Goal: Entertainment & Leisure: Consume media (video, audio)

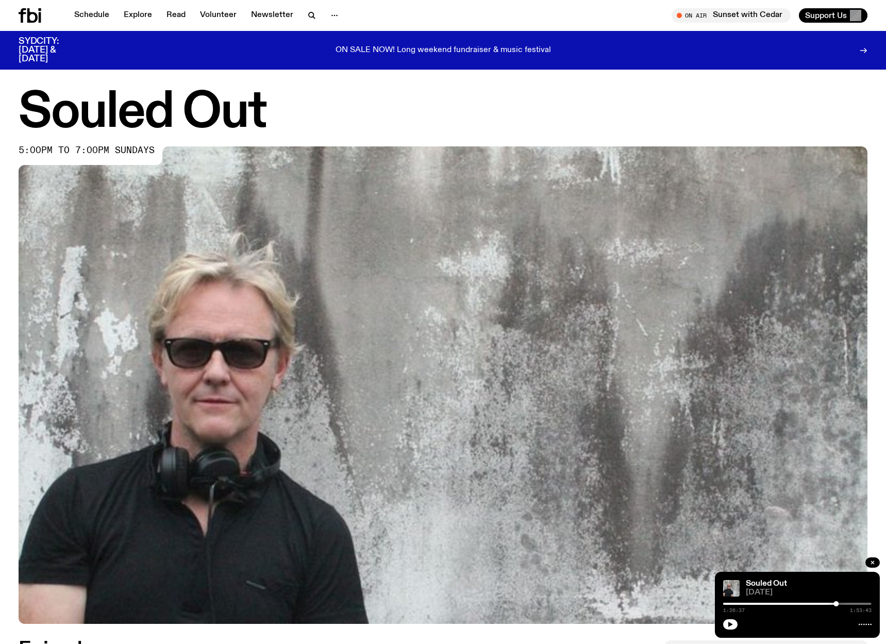
scroll to position [473, 0]
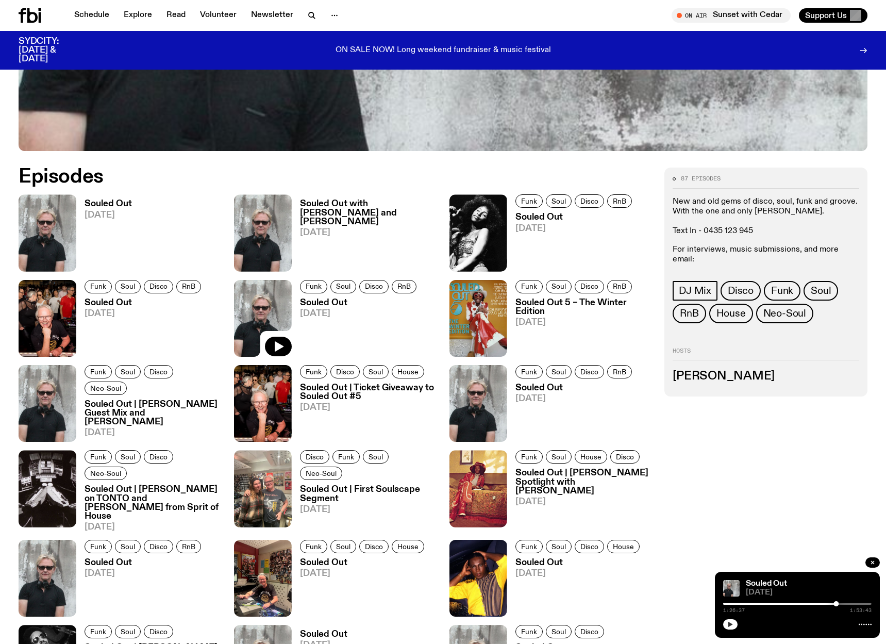
click at [732, 623] on icon "button" at bounding box center [730, 624] width 6 height 6
click at [277, 346] on rect "button" at bounding box center [275, 346] width 3 height 9
click at [277, 346] on icon "button" at bounding box center [279, 346] width 9 height 10
click at [834, 605] on div at bounding box center [833, 603] width 5 height 5
click at [66, 347] on icon "button" at bounding box center [63, 346] width 9 height 10
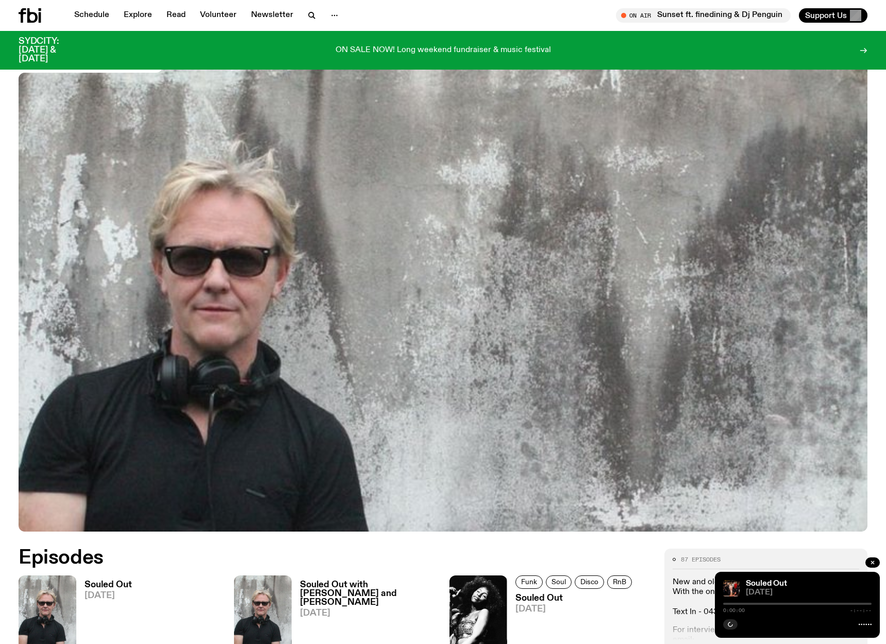
scroll to position [554, 0]
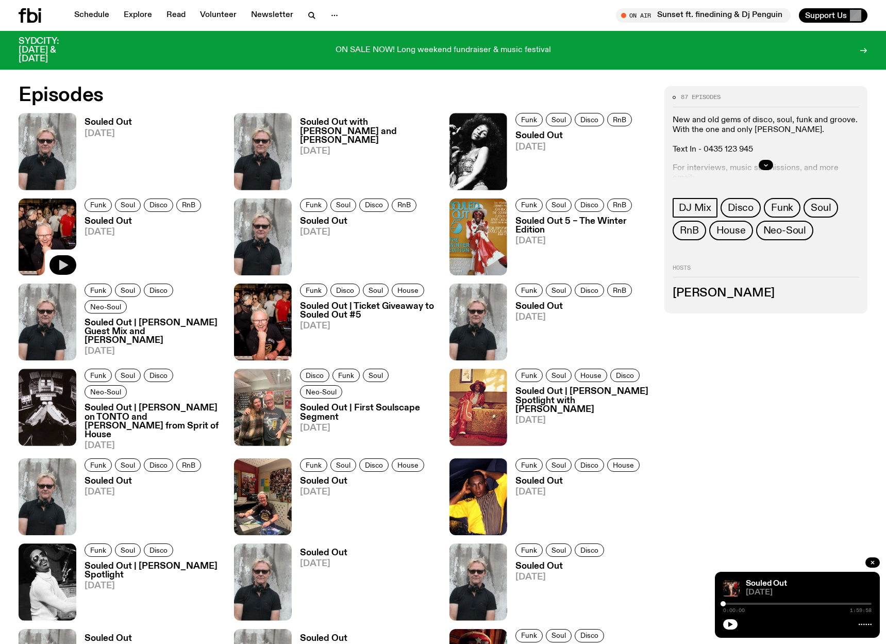
click at [62, 264] on icon "button" at bounding box center [63, 265] width 9 height 10
click at [875, 561] on icon "button" at bounding box center [873, 562] width 6 height 6
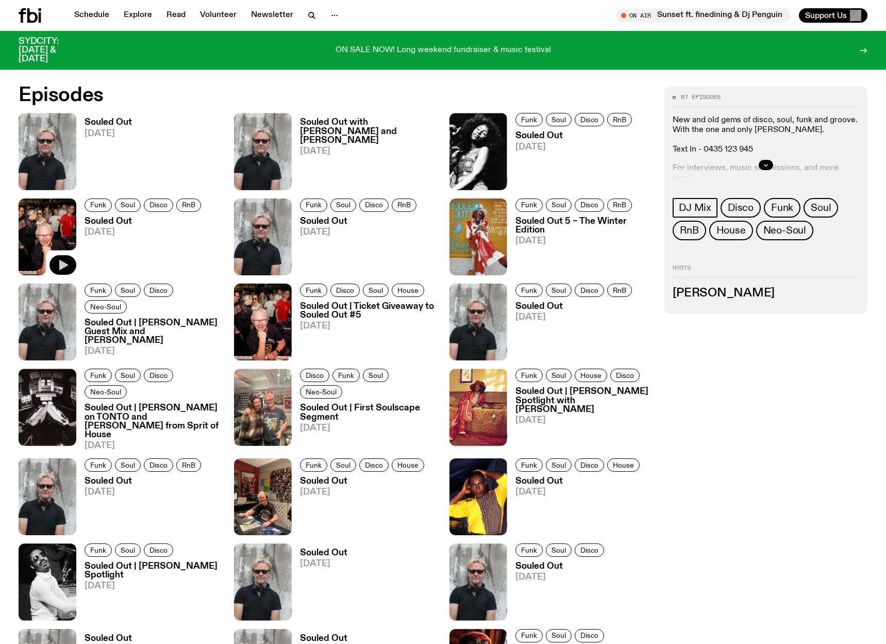
click at [63, 264] on icon "button" at bounding box center [63, 265] width 9 height 10
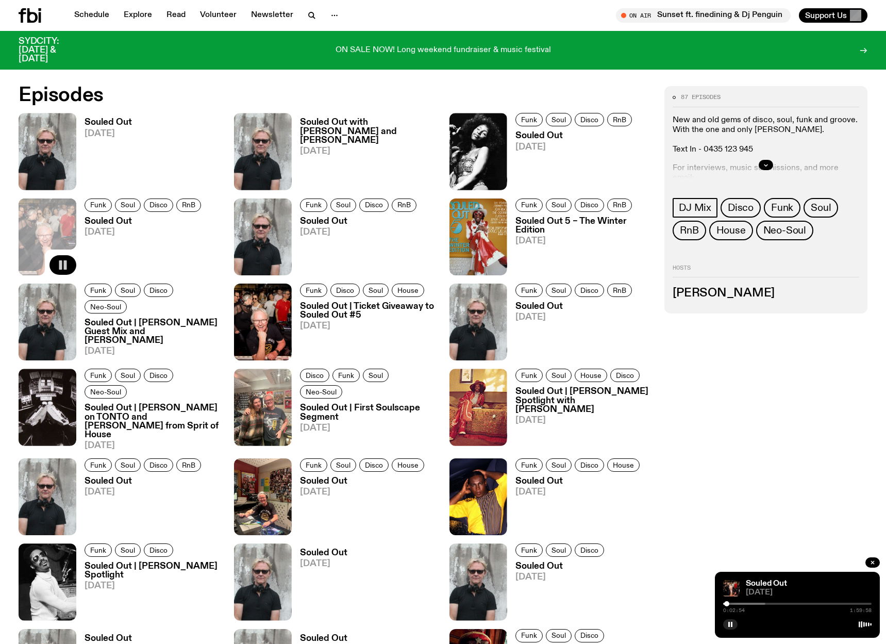
click at [727, 603] on div at bounding box center [726, 603] width 5 height 5
click at [865, 625] on icon at bounding box center [865, 624] width 13 height 8
